Goal: Task Accomplishment & Management: Manage account settings

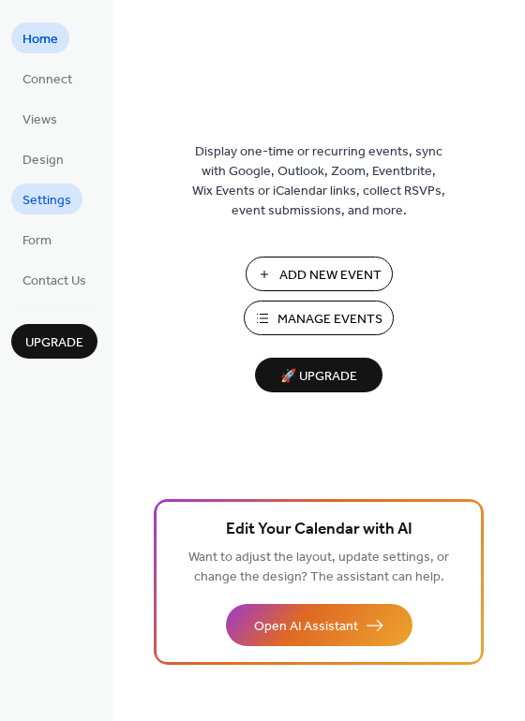
click at [39, 194] on span "Settings" at bounding box center [46, 201] width 49 height 20
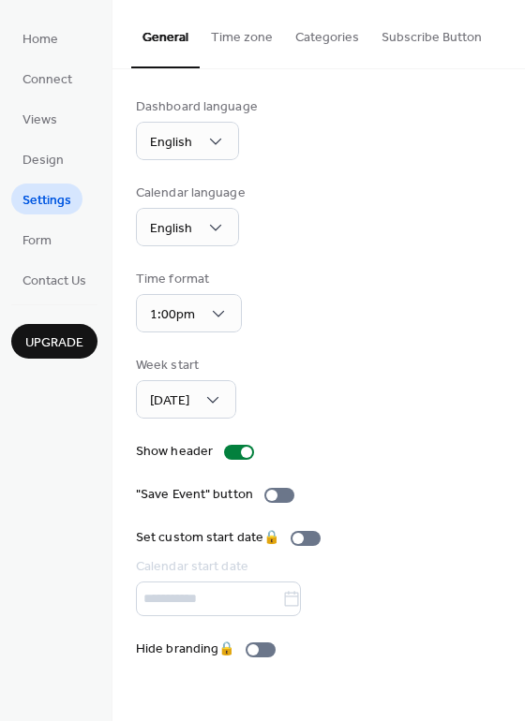
click at [404, 35] on button "Subscribe Button" at bounding box center [431, 33] width 123 height 67
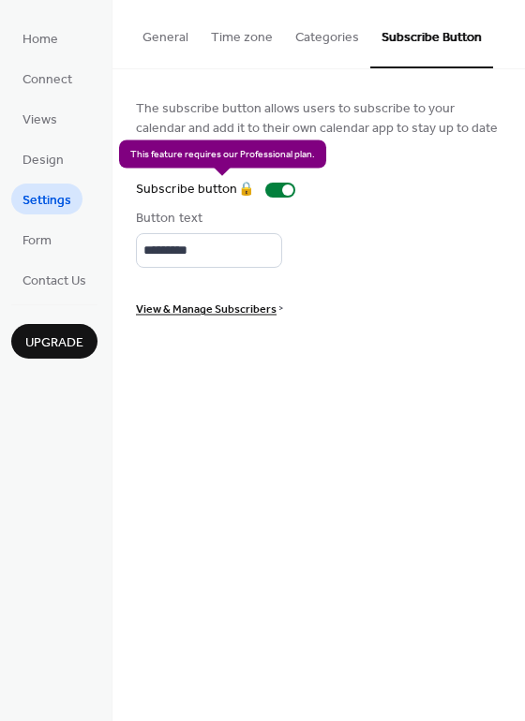
click at [285, 189] on div "Subscribe button 🔒" at bounding box center [219, 190] width 167 height 20
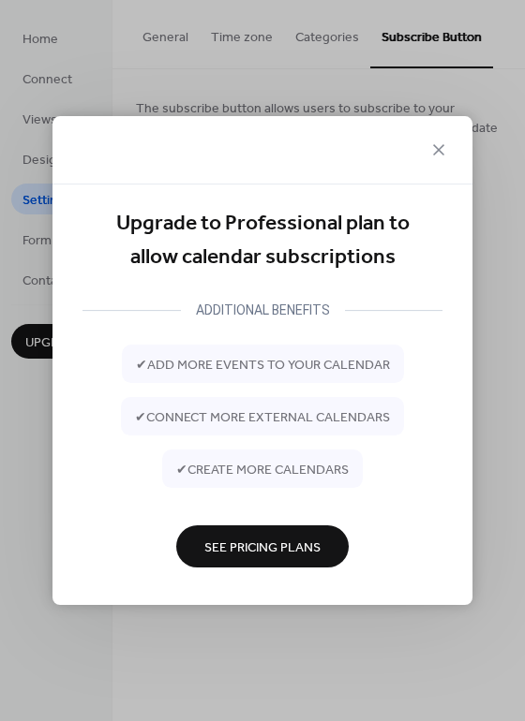
click at [246, 549] on span "See Pricing Plans" at bounding box center [262, 548] width 116 height 20
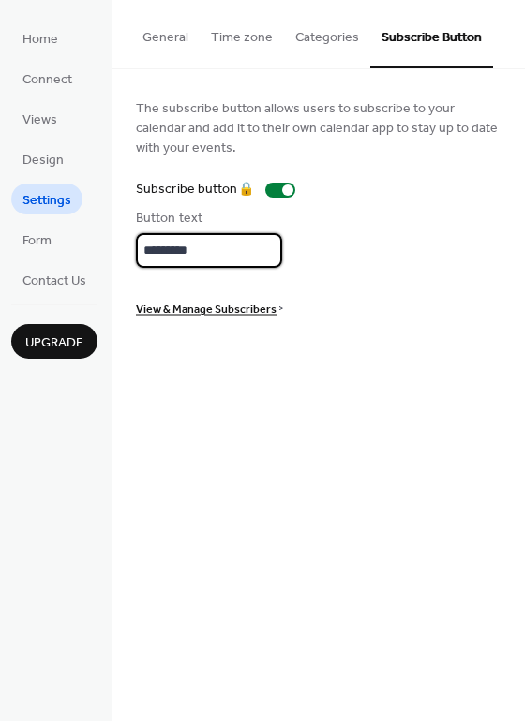
click at [211, 248] on input "*********" at bounding box center [209, 250] width 146 height 35
drag, startPoint x: 211, startPoint y: 248, endPoint x: 121, endPoint y: 265, distance: 91.5
click at [121, 265] on div "The subscribe button allows users to subscribe to your calendar and add it to t…" at bounding box center [318, 207] width 412 height 276
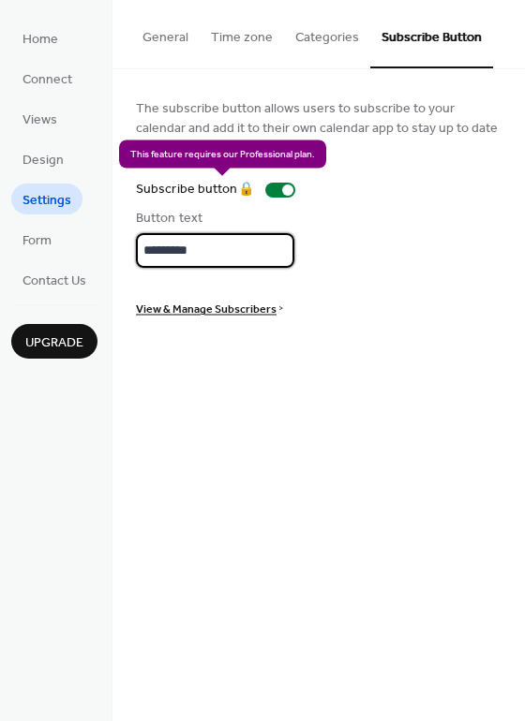
scroll to position [0, 0]
click at [288, 187] on div "Subscribe button 🔒" at bounding box center [219, 190] width 167 height 20
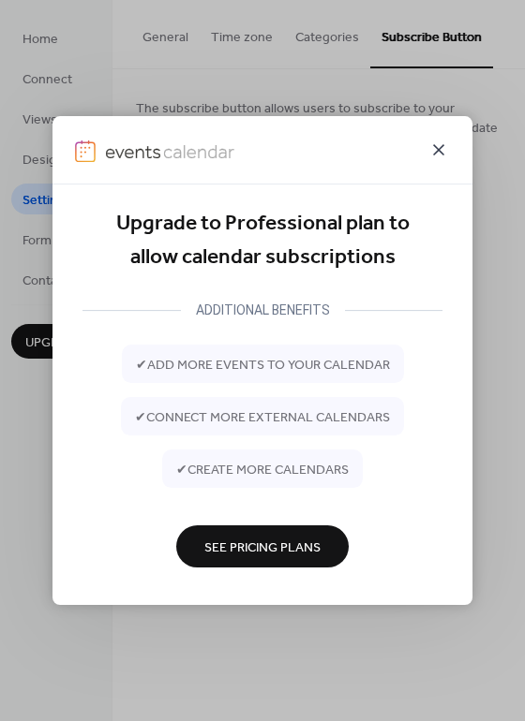
click at [432, 146] on icon at bounding box center [438, 150] width 22 height 22
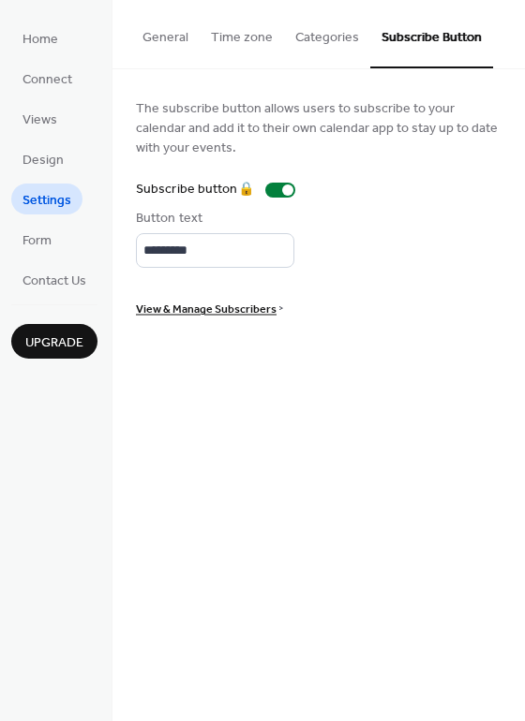
click at [160, 30] on button "General" at bounding box center [165, 33] width 68 height 67
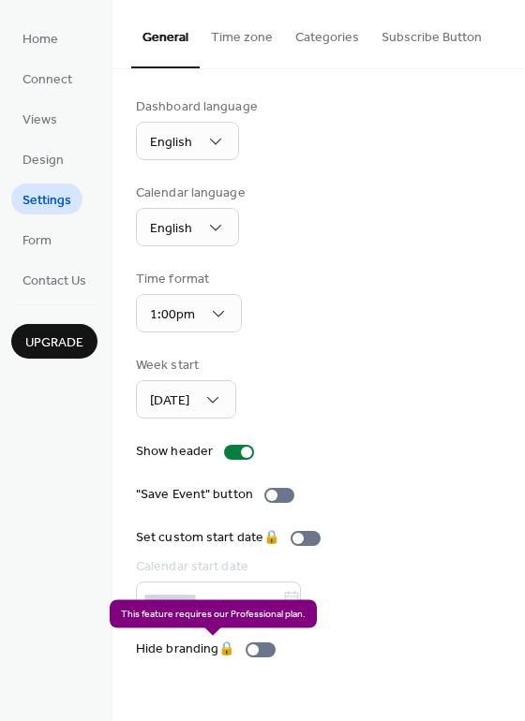
click at [255, 647] on div "Hide branding 🔒" at bounding box center [209, 650] width 147 height 20
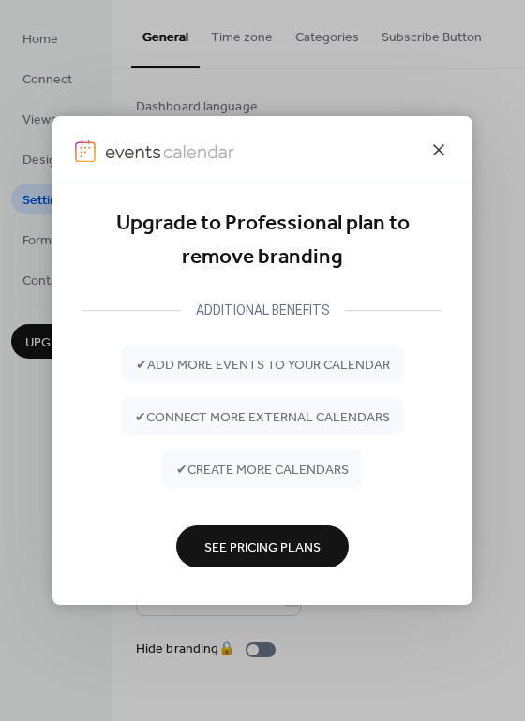
click at [436, 150] on icon at bounding box center [438, 150] width 22 height 22
